Goal: Task Accomplishment & Management: Manage account settings

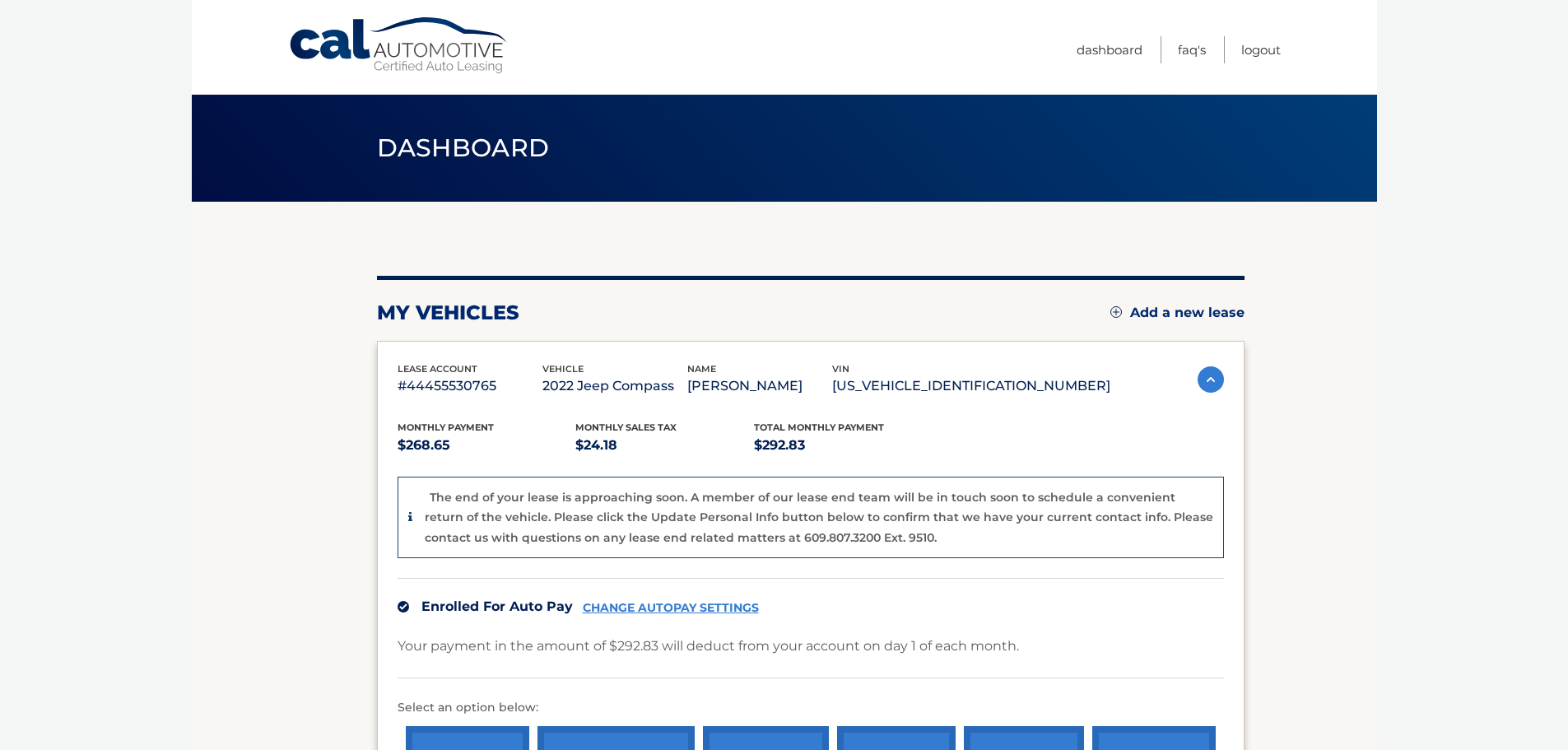
click at [443, 386] on p "#44455530765" at bounding box center [470, 386] width 145 height 23
click at [475, 389] on p "#44455530765" at bounding box center [470, 386] width 145 height 23
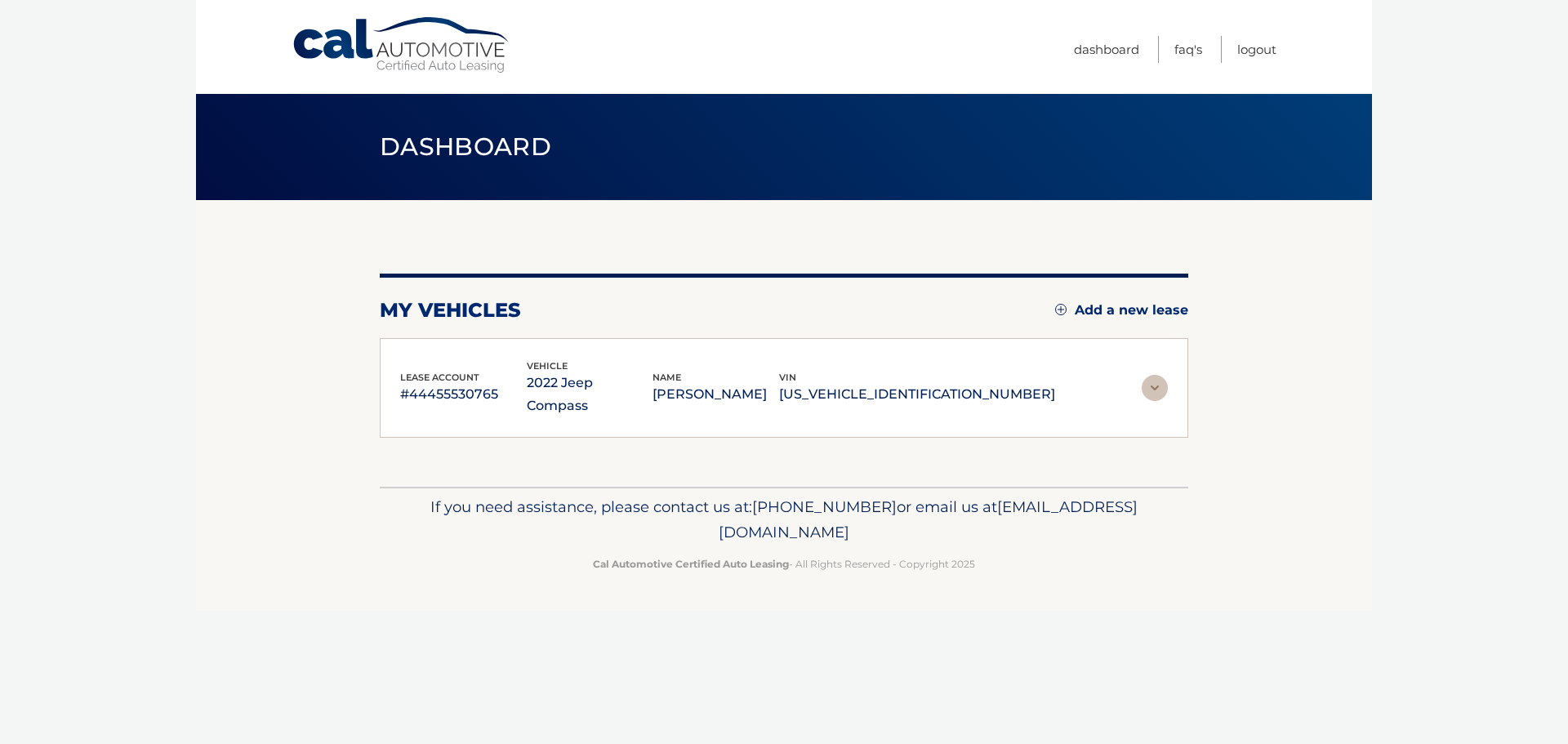
click at [514, 383] on p "#44455530765" at bounding box center [463, 394] width 126 height 23
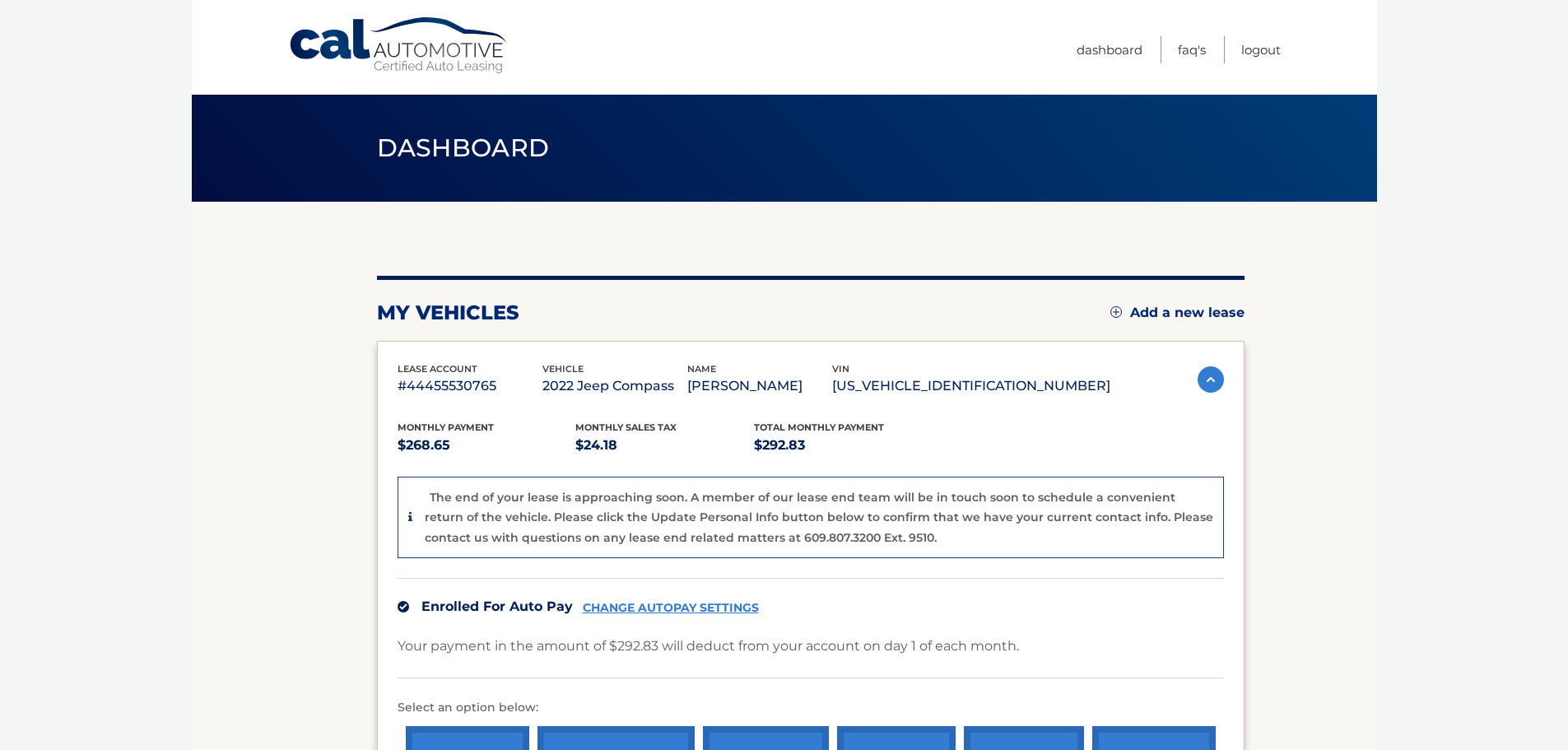
click at [698, 612] on link "CHANGE AUTOPAY SETTINGS" at bounding box center [671, 608] width 176 height 14
drag, startPoint x: 549, startPoint y: 643, endPoint x: 499, endPoint y: 635, distance: 50.6
click at [499, 636] on div "Your payment in the amount of $292.83 will deduct from your account on day 1 of…" at bounding box center [810, 657] width 827 height 44
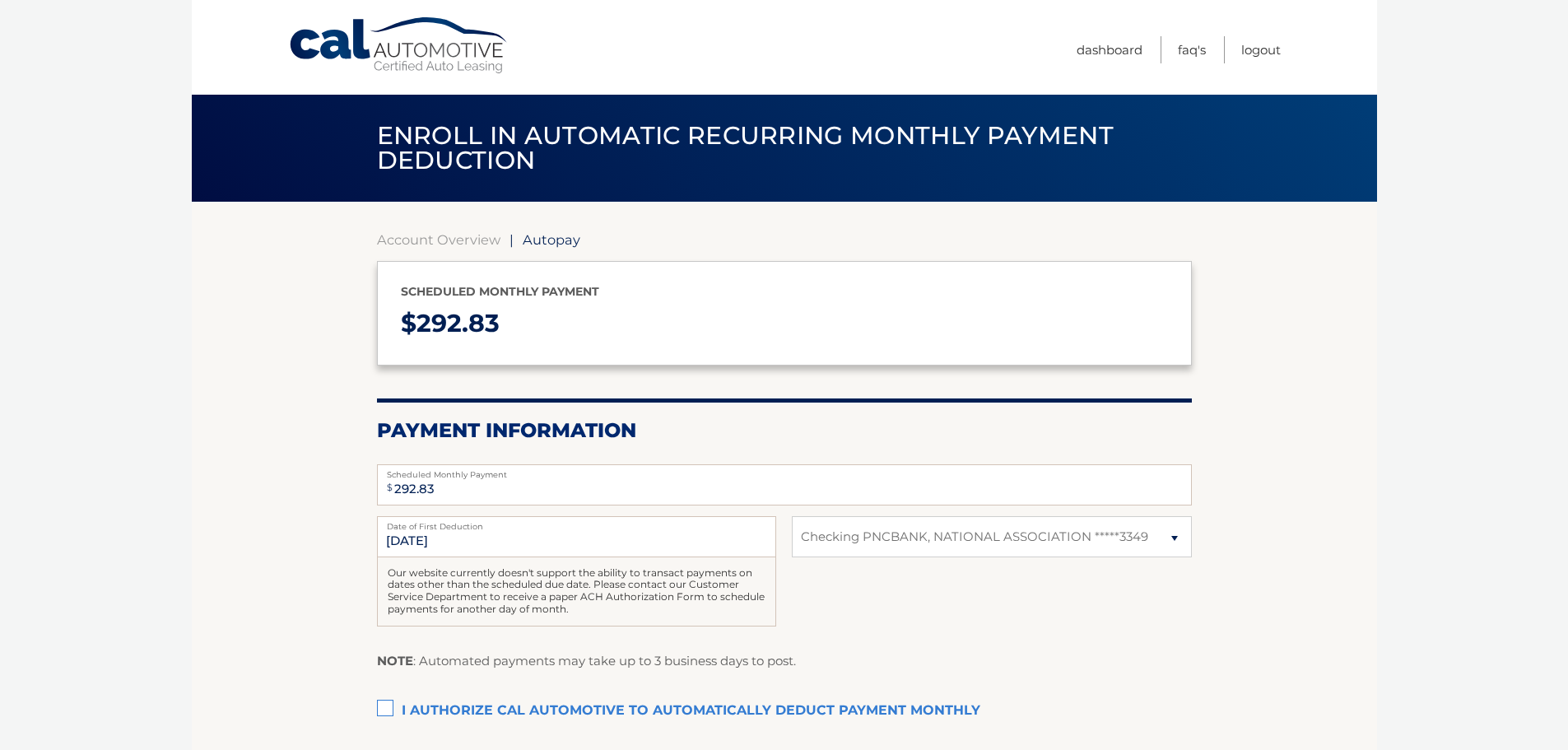
select select "YjJmMzQ4MDYtNzZhNC00ZjcwLTk1ZjUtYWEyNjJjOWEyNzA3"
click at [498, 634] on div "10/1/2025 Date of First Deduction Our website currently doesn't support the abi…" at bounding box center [784, 581] width 815 height 128
click at [616, 290] on p "Scheduled monthly payment" at bounding box center [784, 292] width 767 height 20
click at [431, 242] on link "Account Overview" at bounding box center [438, 240] width 124 height 16
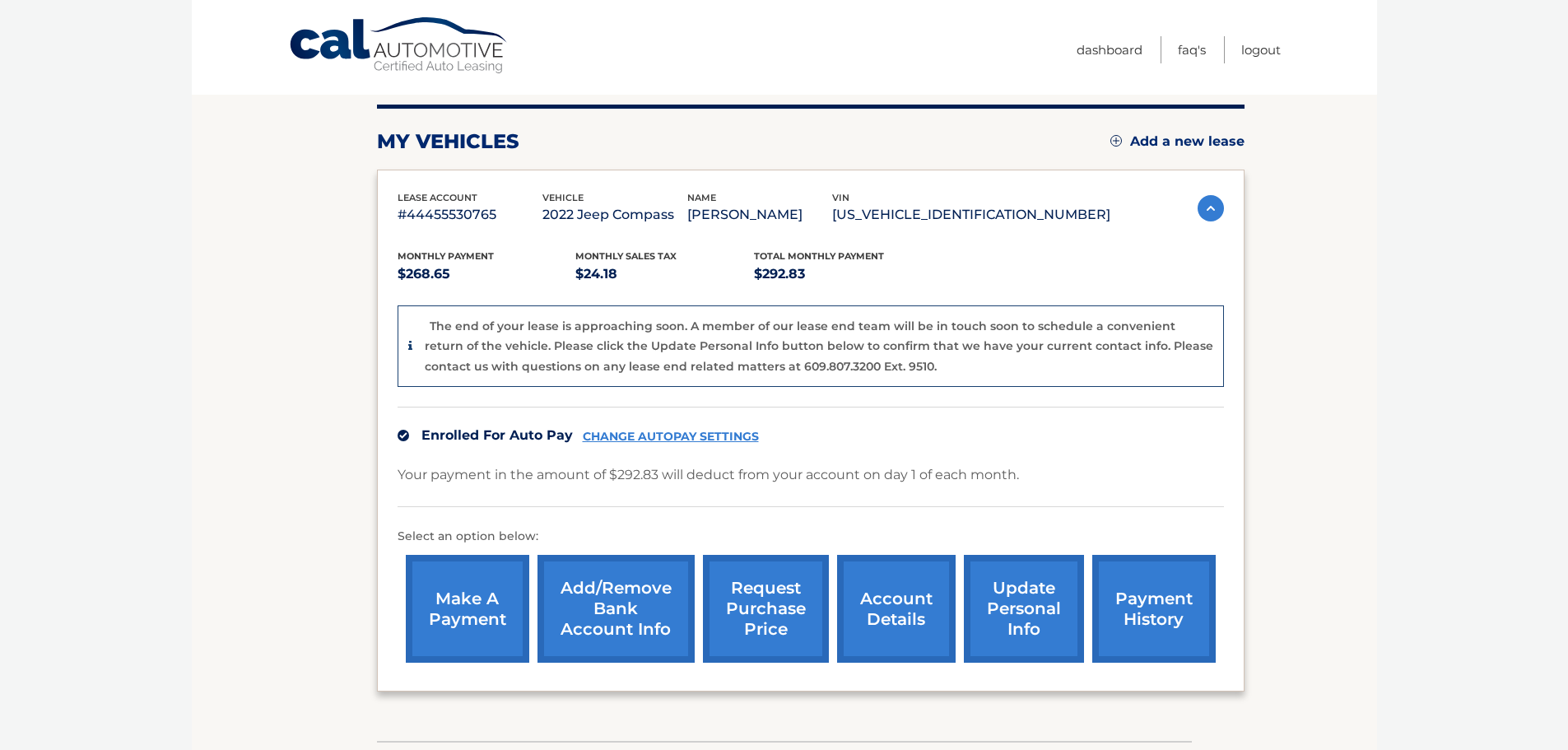
scroll to position [288, 0]
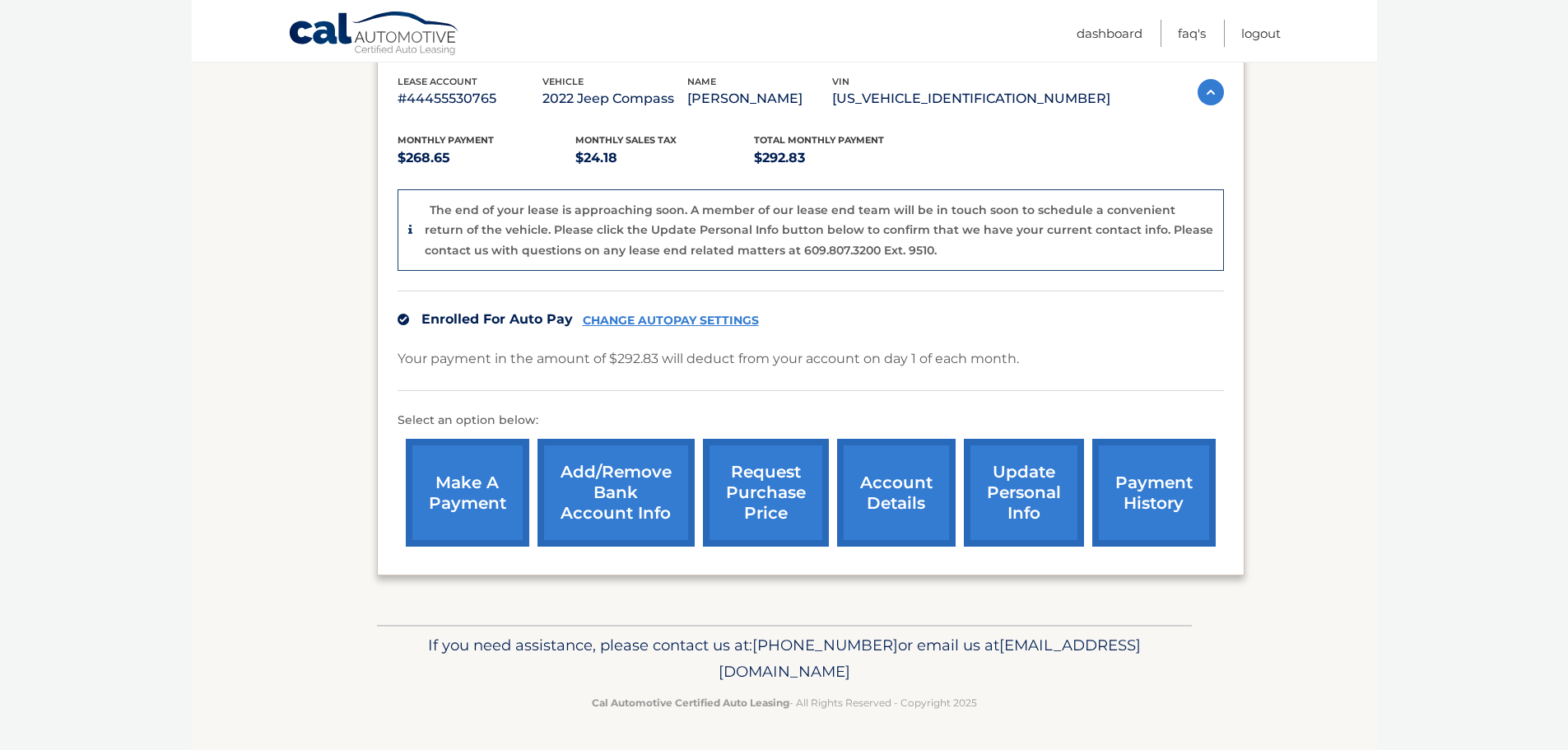
click at [911, 516] on link "account details" at bounding box center [897, 493] width 119 height 108
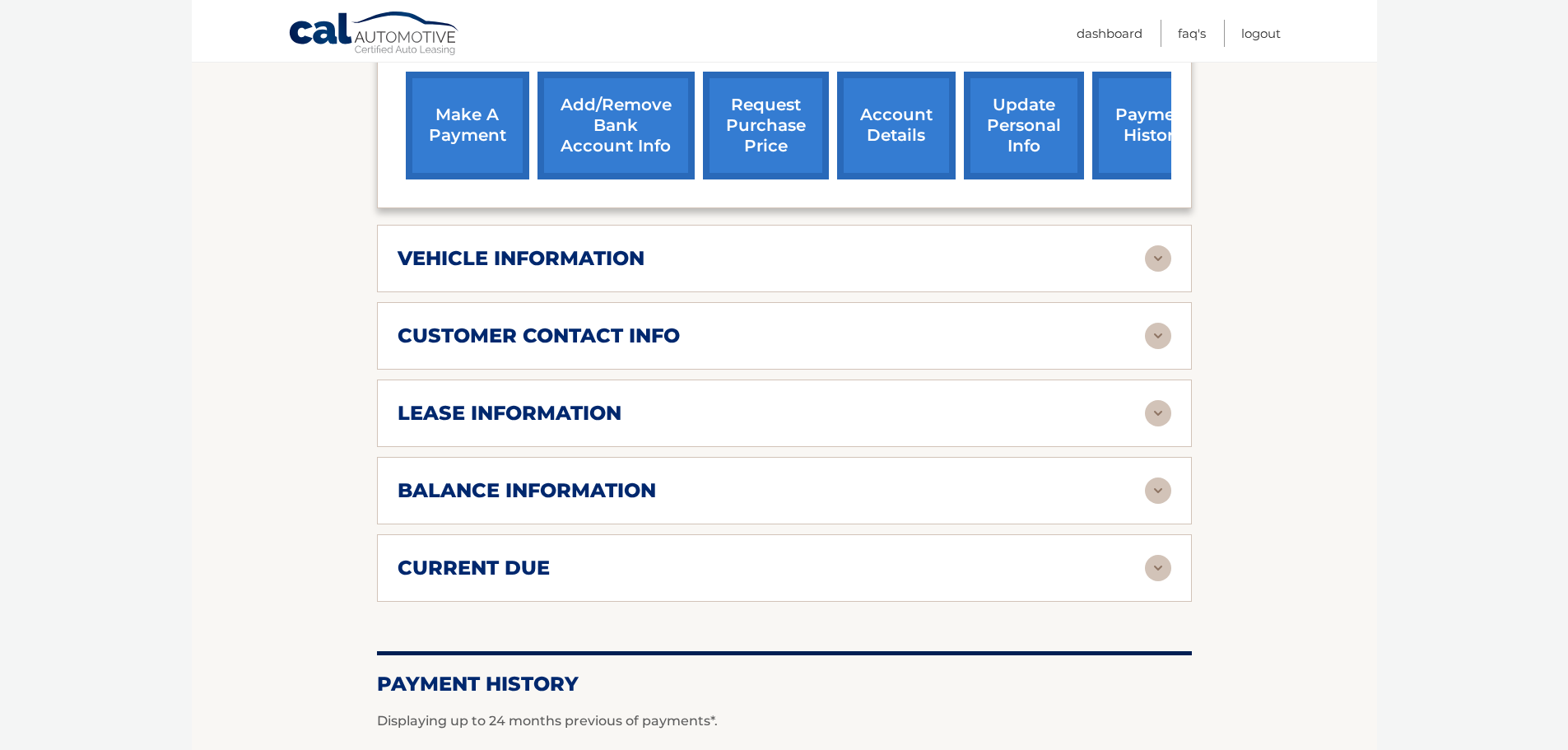
scroll to position [577, 0]
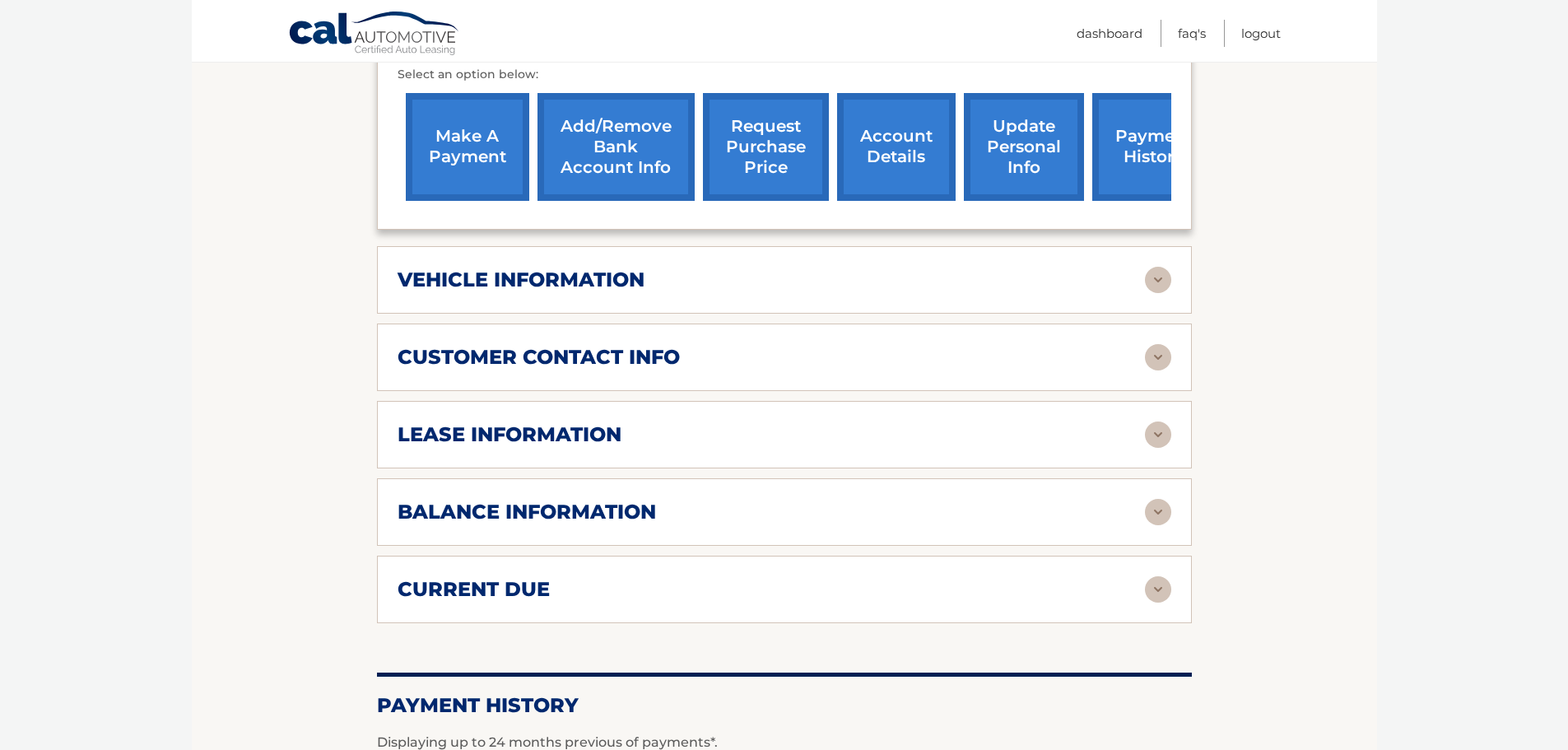
click at [727, 422] on div "lease information" at bounding box center [771, 434] width 748 height 25
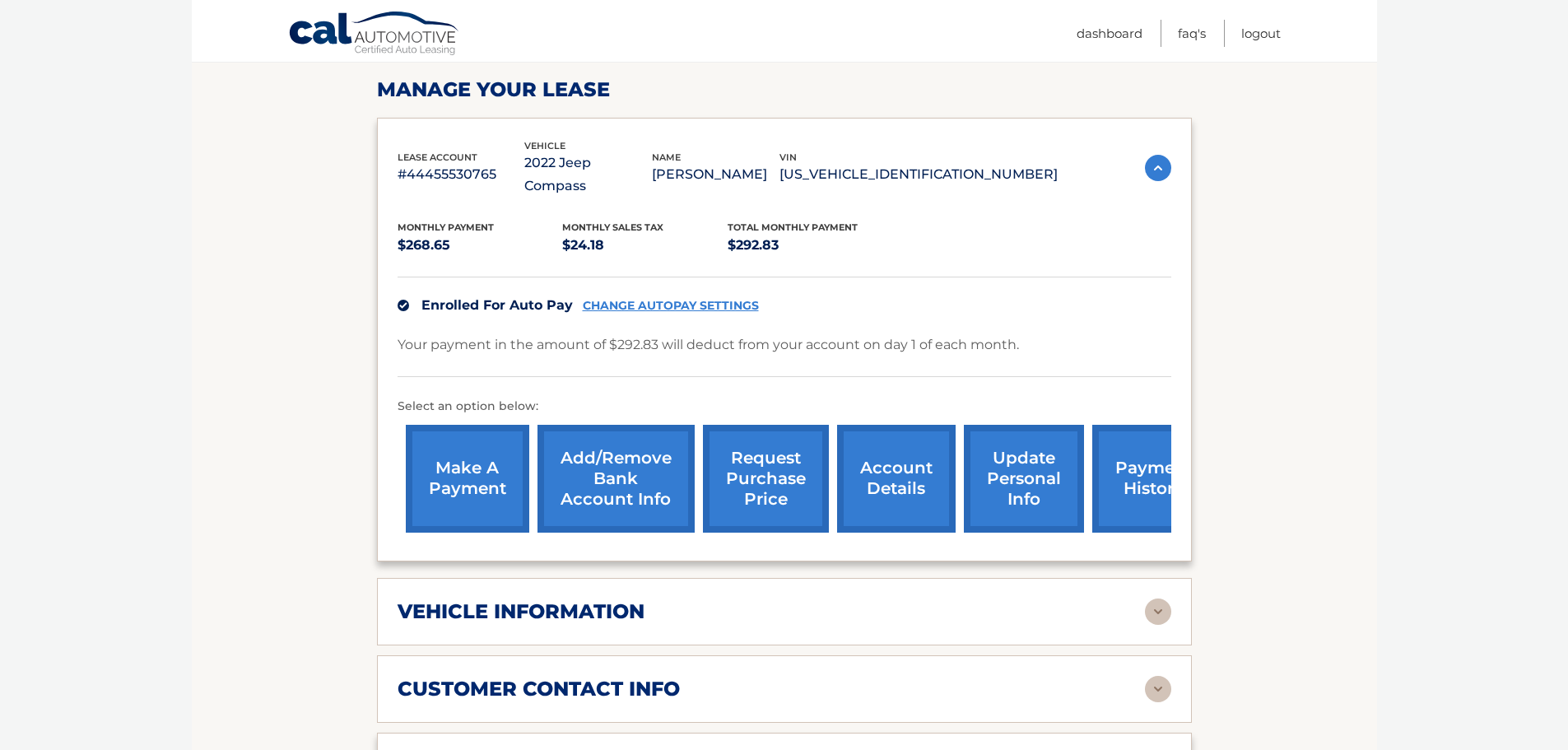
scroll to position [0, 0]
